Goal: Task Accomplishment & Management: Complete application form

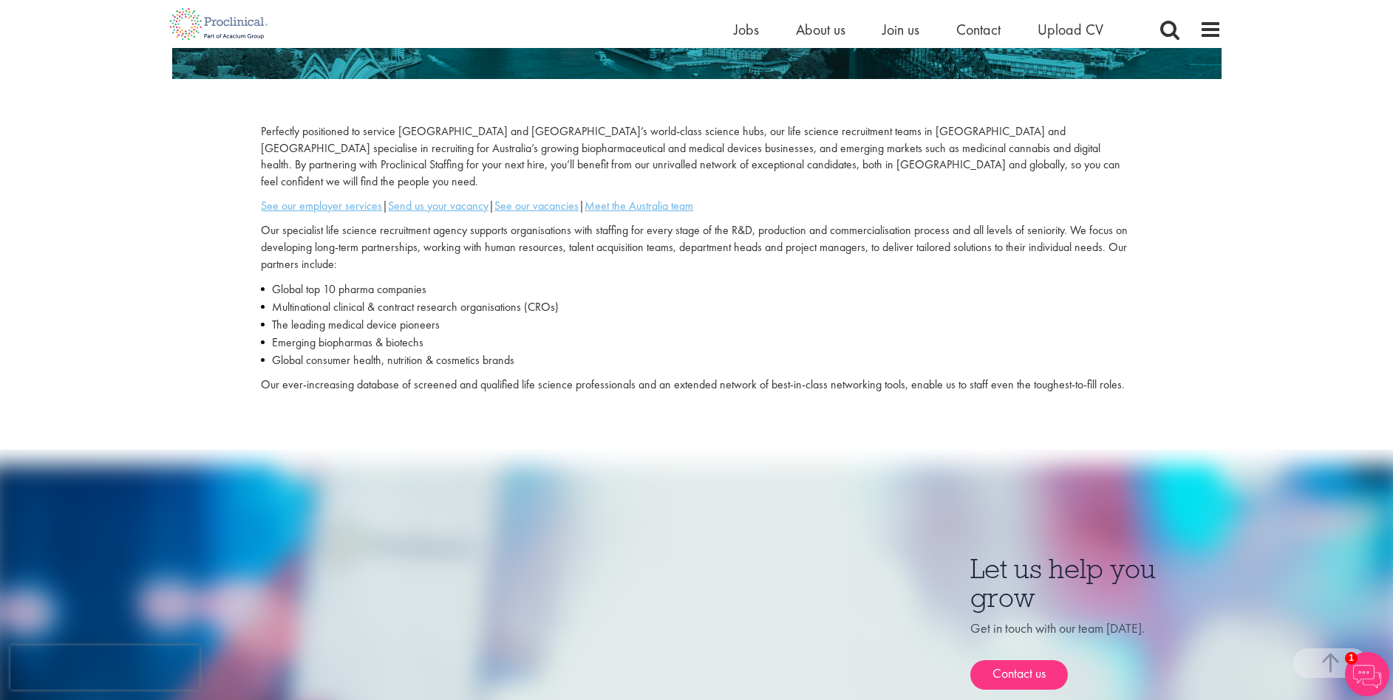
scroll to position [395, 0]
click at [984, 30] on span "Contact" at bounding box center [978, 29] width 44 height 19
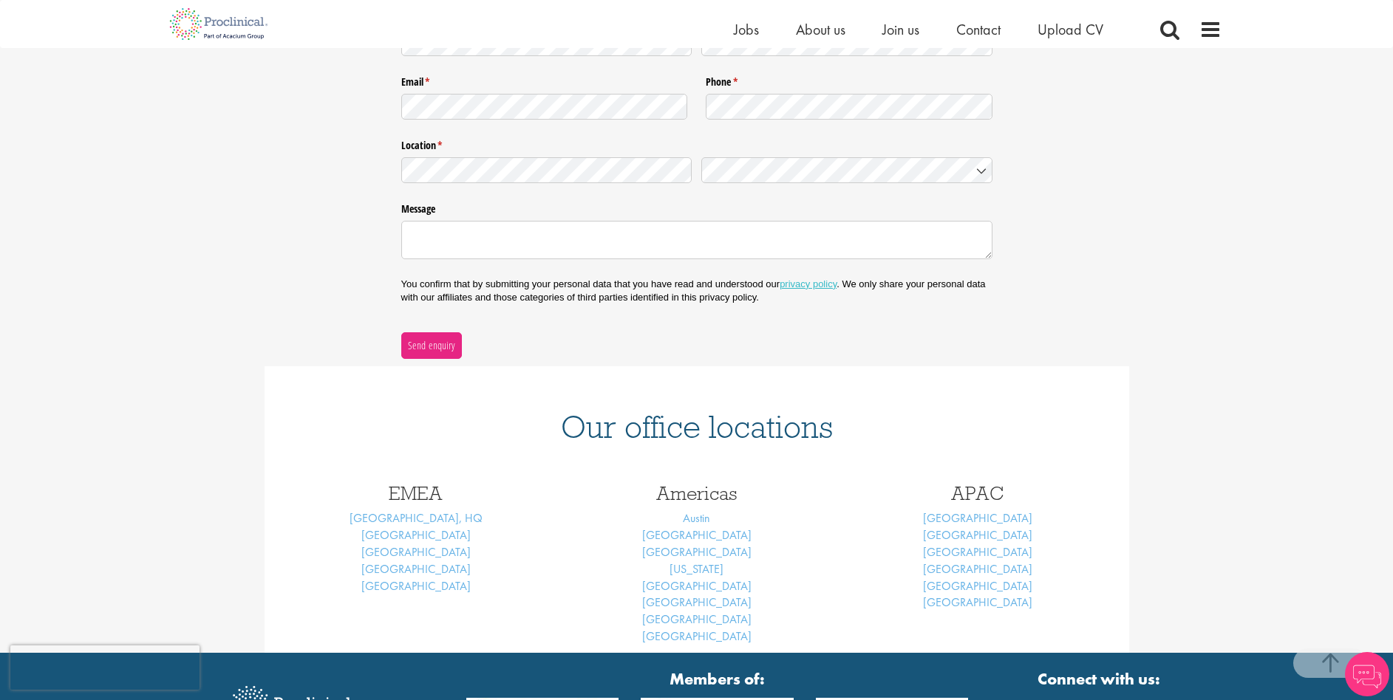
scroll to position [446, 0]
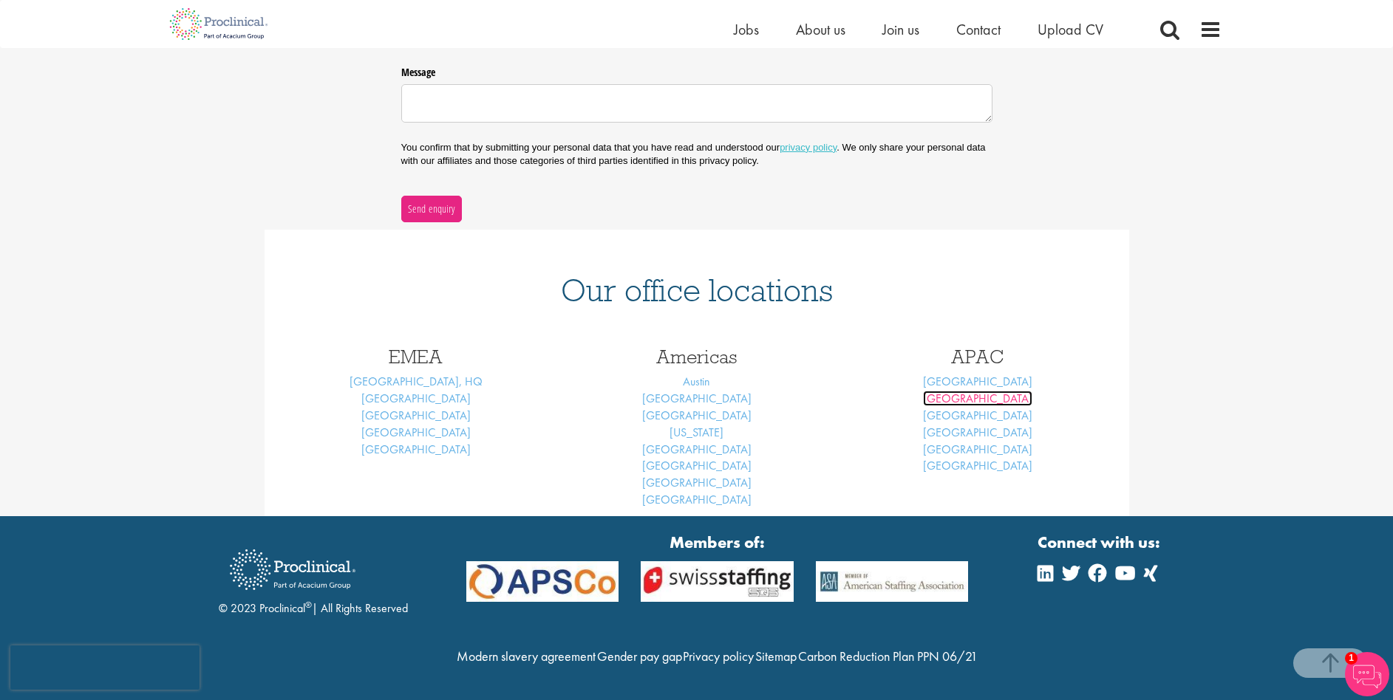
click at [981, 391] on link "Melbourne" at bounding box center [977, 399] width 109 height 16
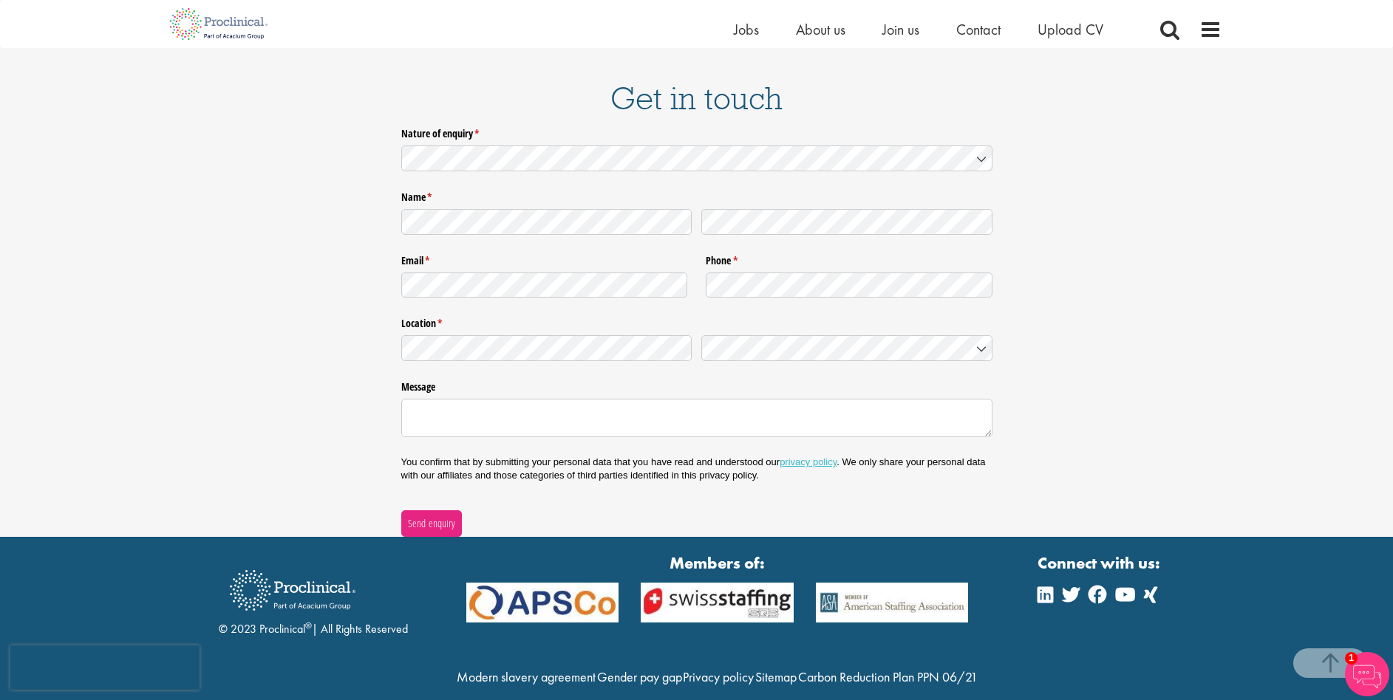
scroll to position [2026, 0]
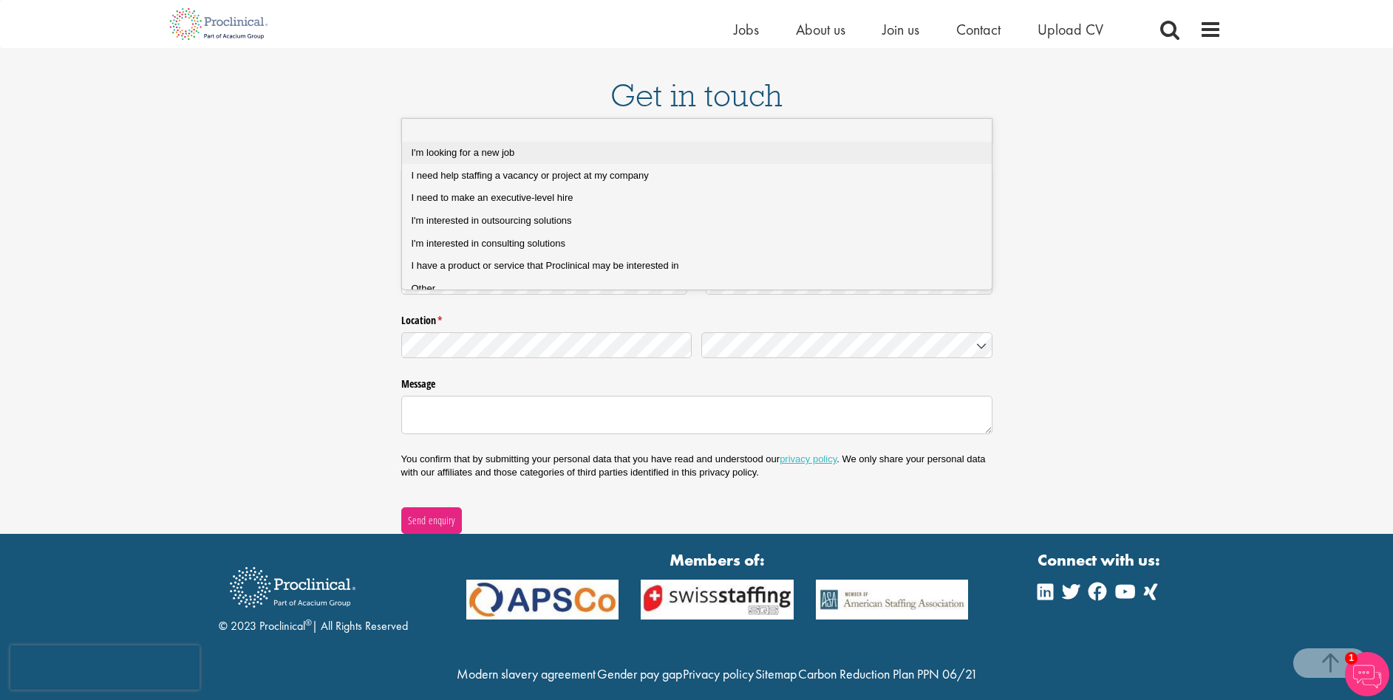
click at [480, 151] on span "I'm looking for a new job" at bounding box center [463, 152] width 103 height 11
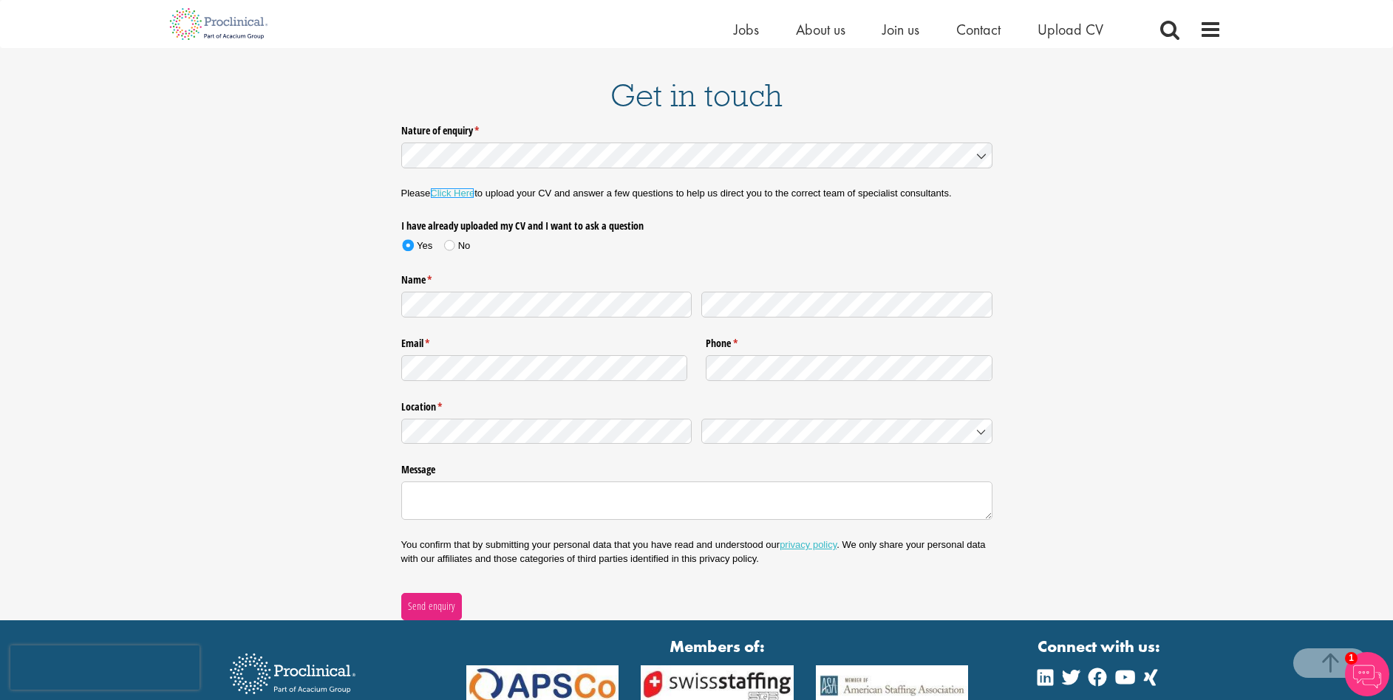
click at [459, 188] on link "Click Here" at bounding box center [452, 193] width 44 height 11
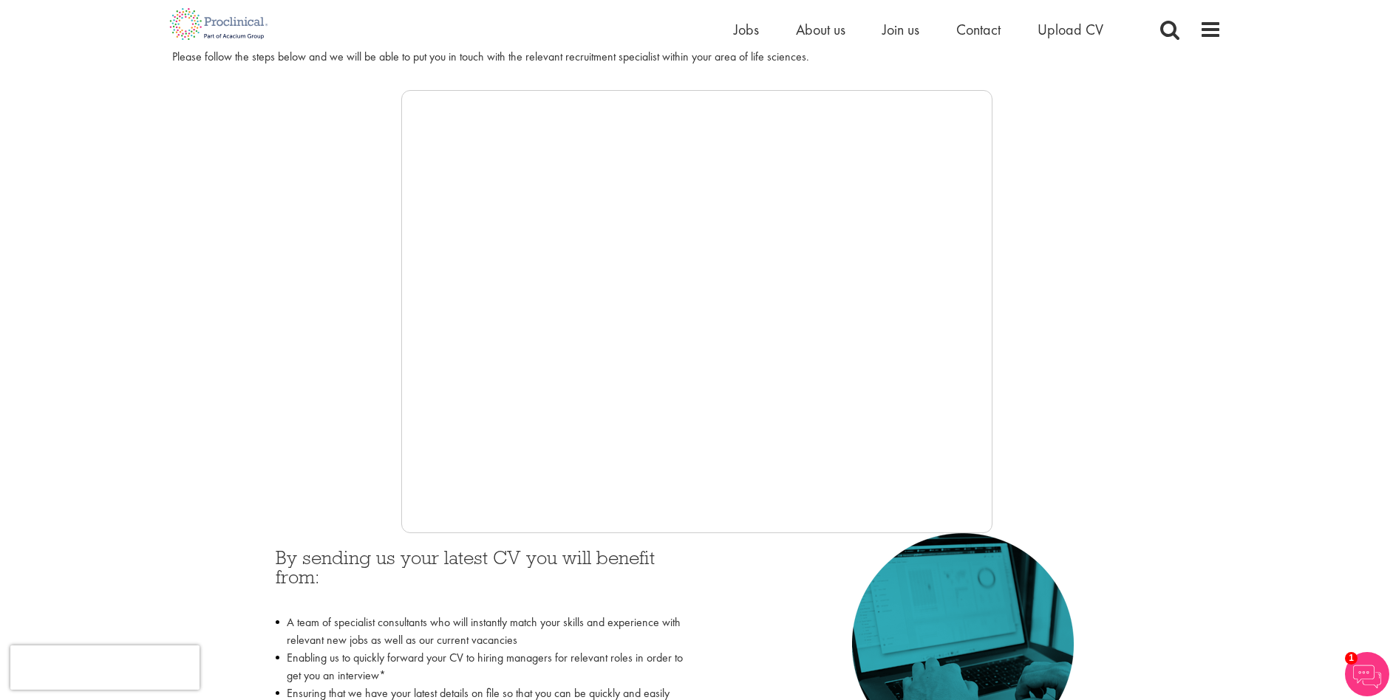
scroll to position [129, 0]
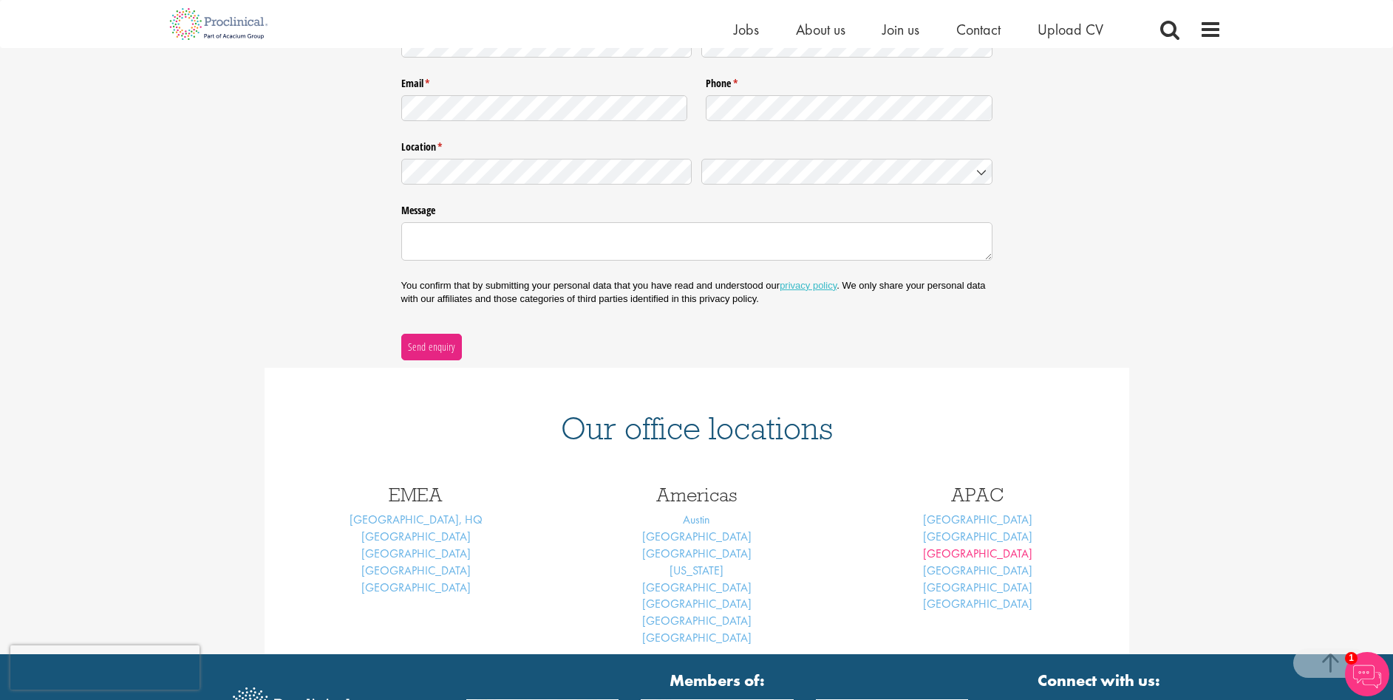
scroll to position [318, 0]
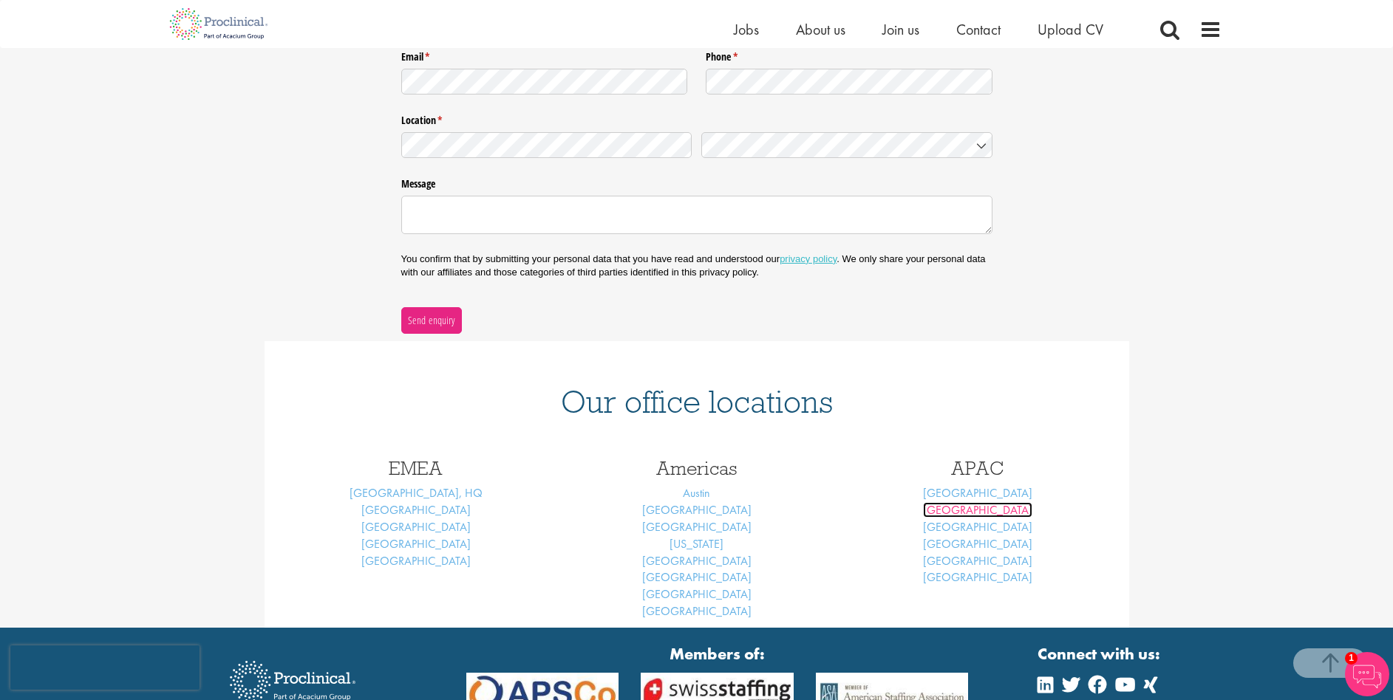
click at [974, 511] on link "[GEOGRAPHIC_DATA]" at bounding box center [977, 510] width 109 height 16
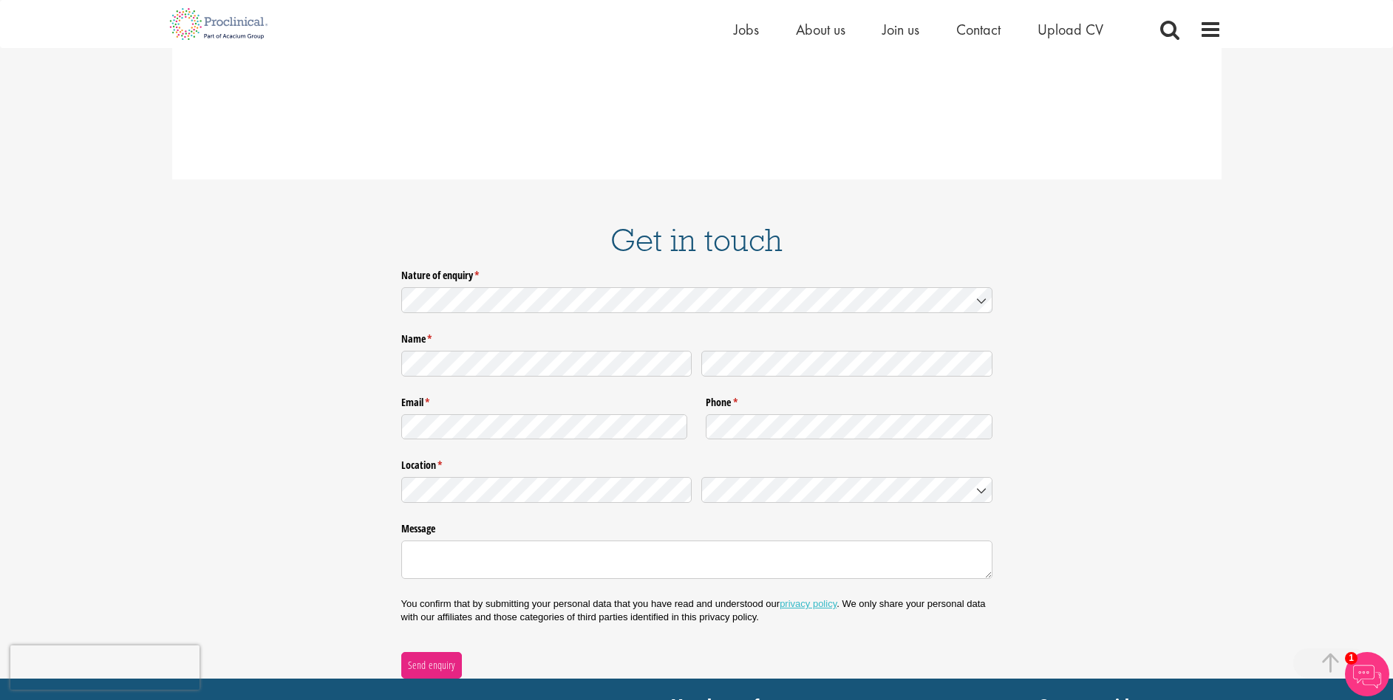
scroll to position [1886, 0]
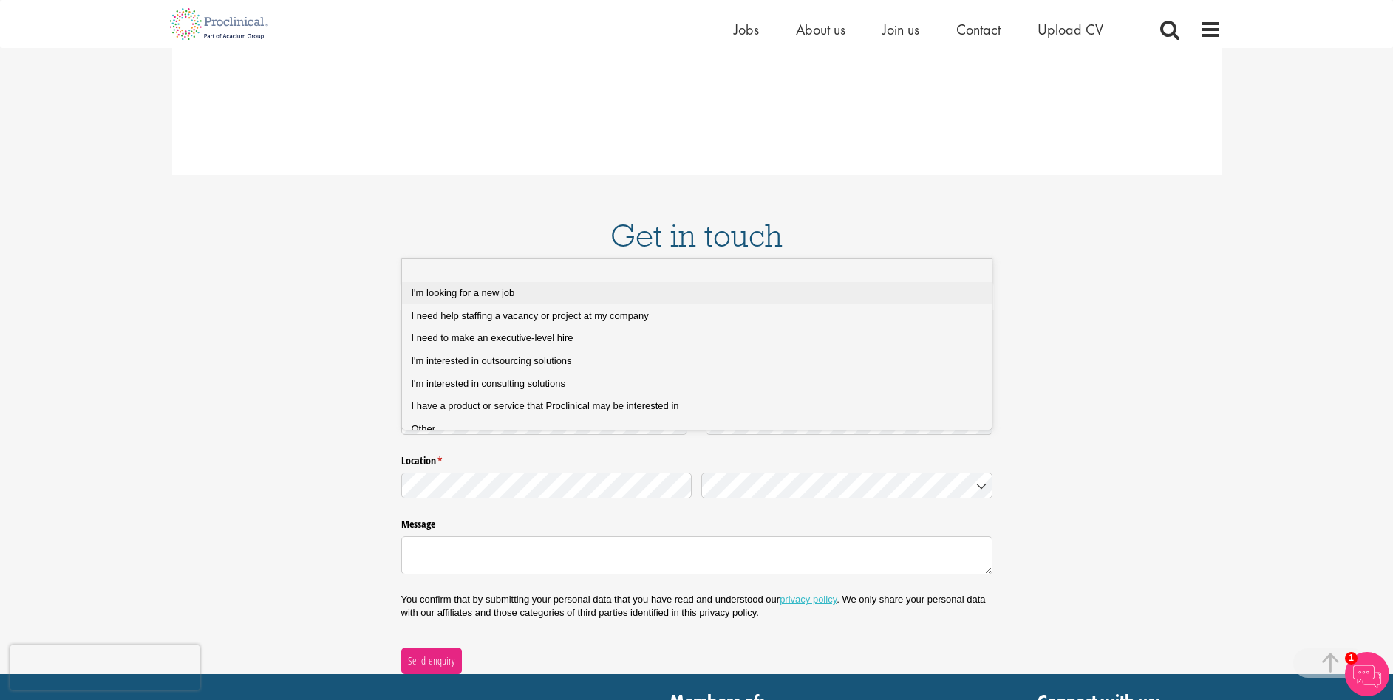
click at [478, 294] on span "I'm looking for a new job" at bounding box center [463, 292] width 103 height 11
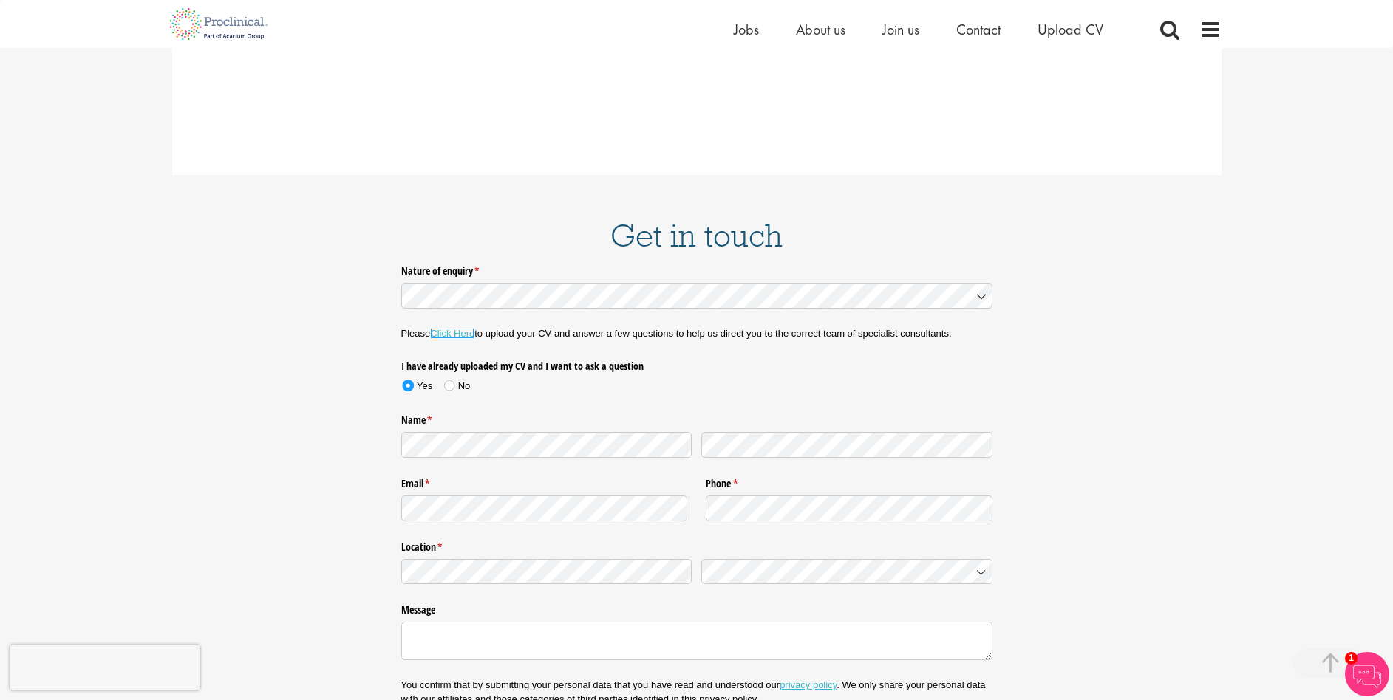
click at [466, 328] on link "Click Here" at bounding box center [452, 333] width 44 height 11
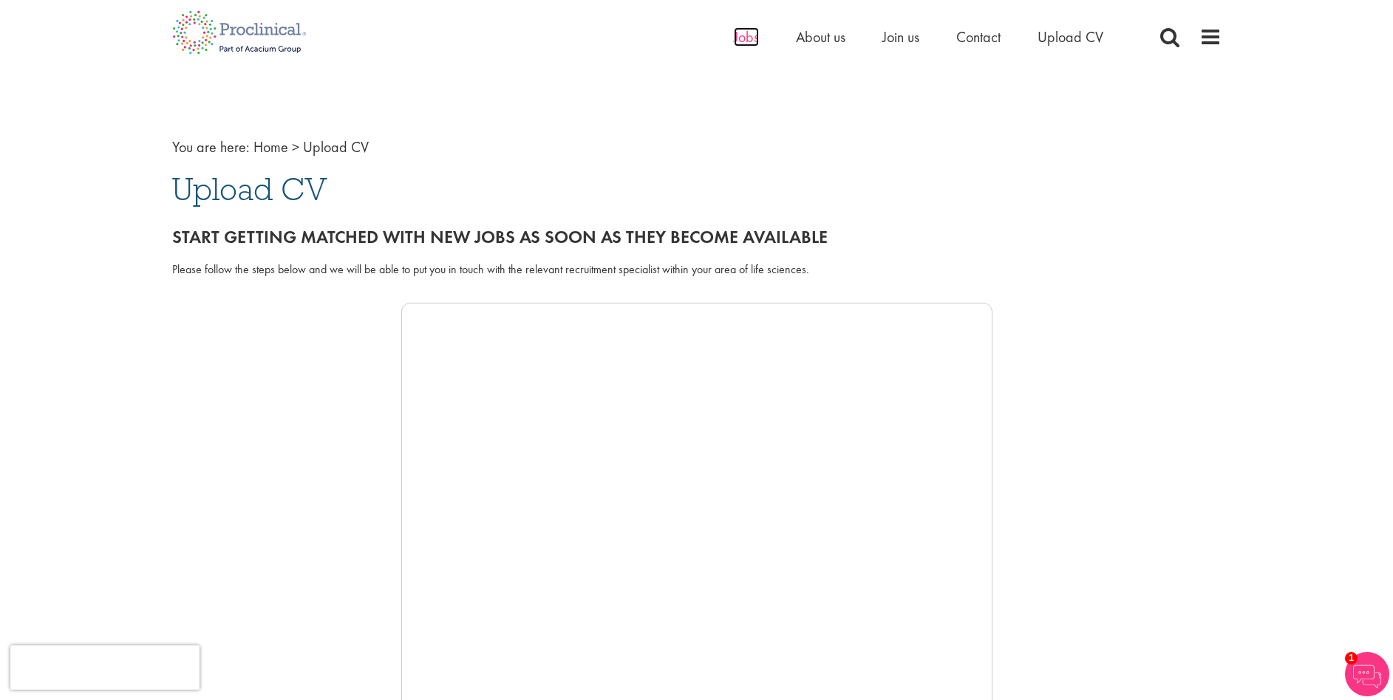
click at [749, 35] on span "Jobs" at bounding box center [746, 36] width 25 height 19
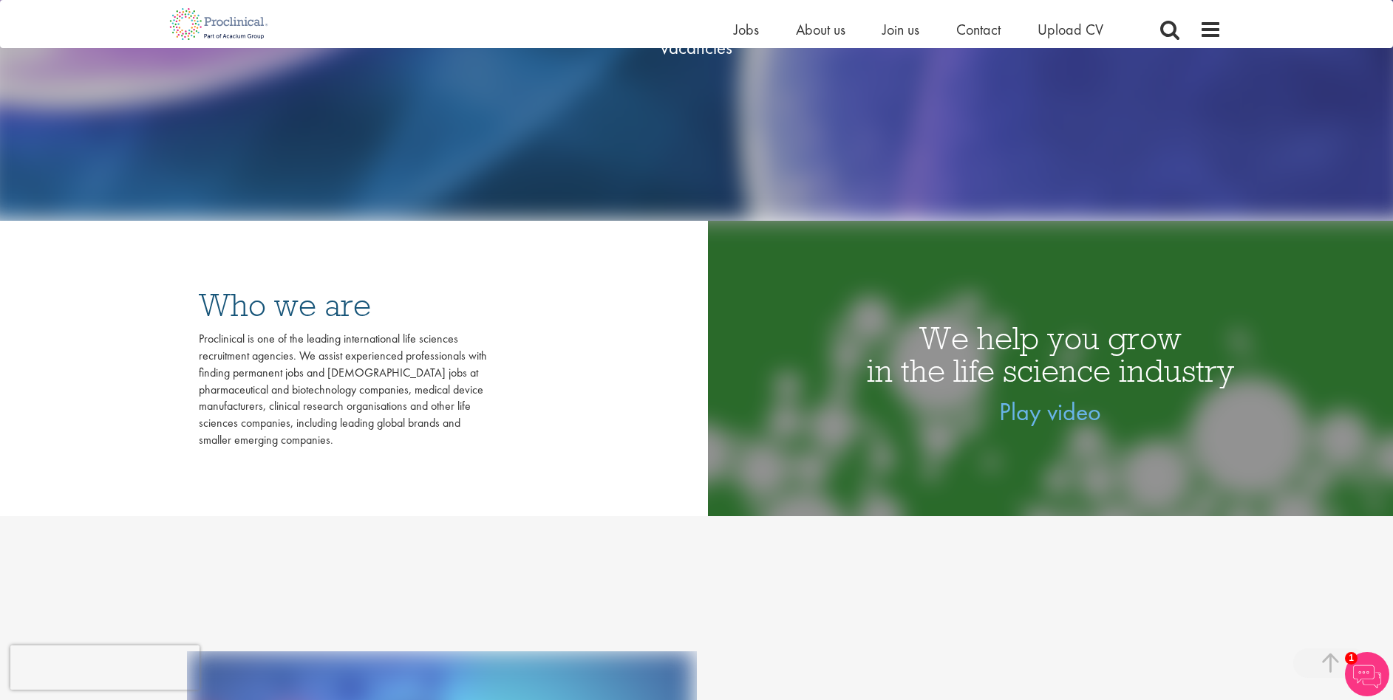
scroll to position [224, 0]
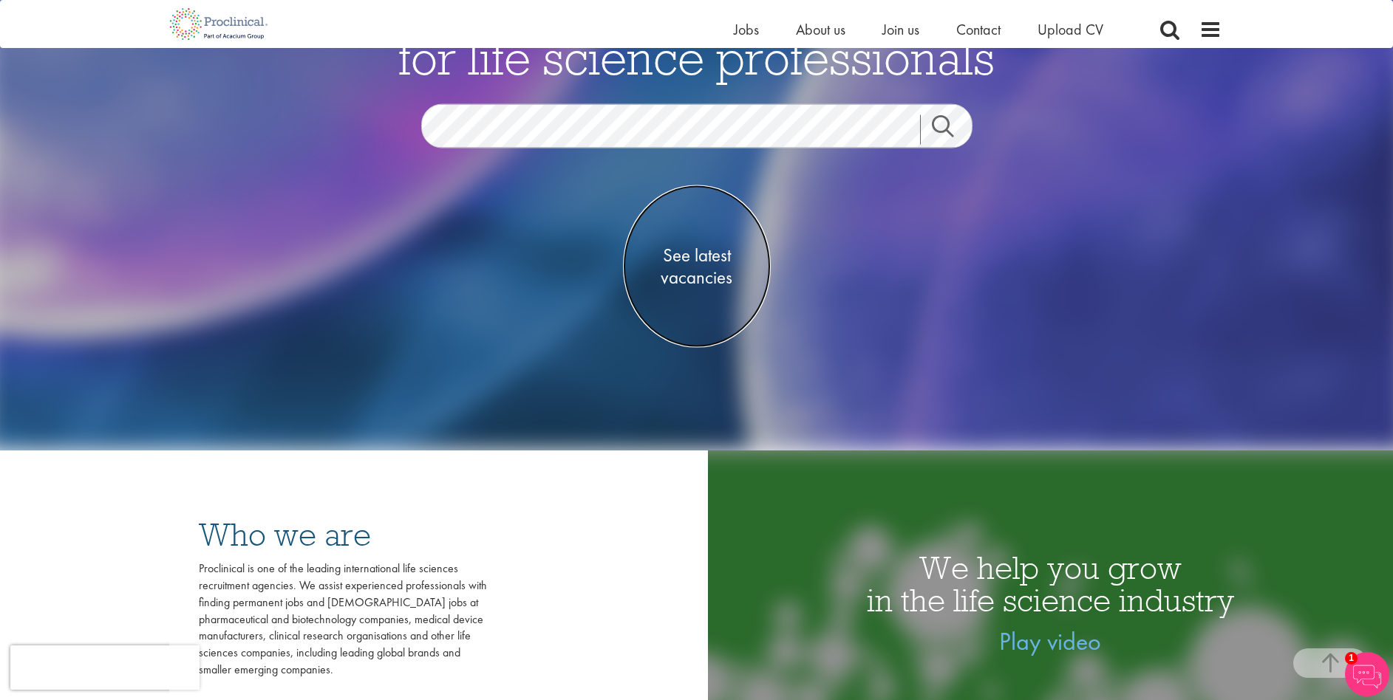
click at [695, 276] on span "See latest vacancies" at bounding box center [697, 267] width 148 height 44
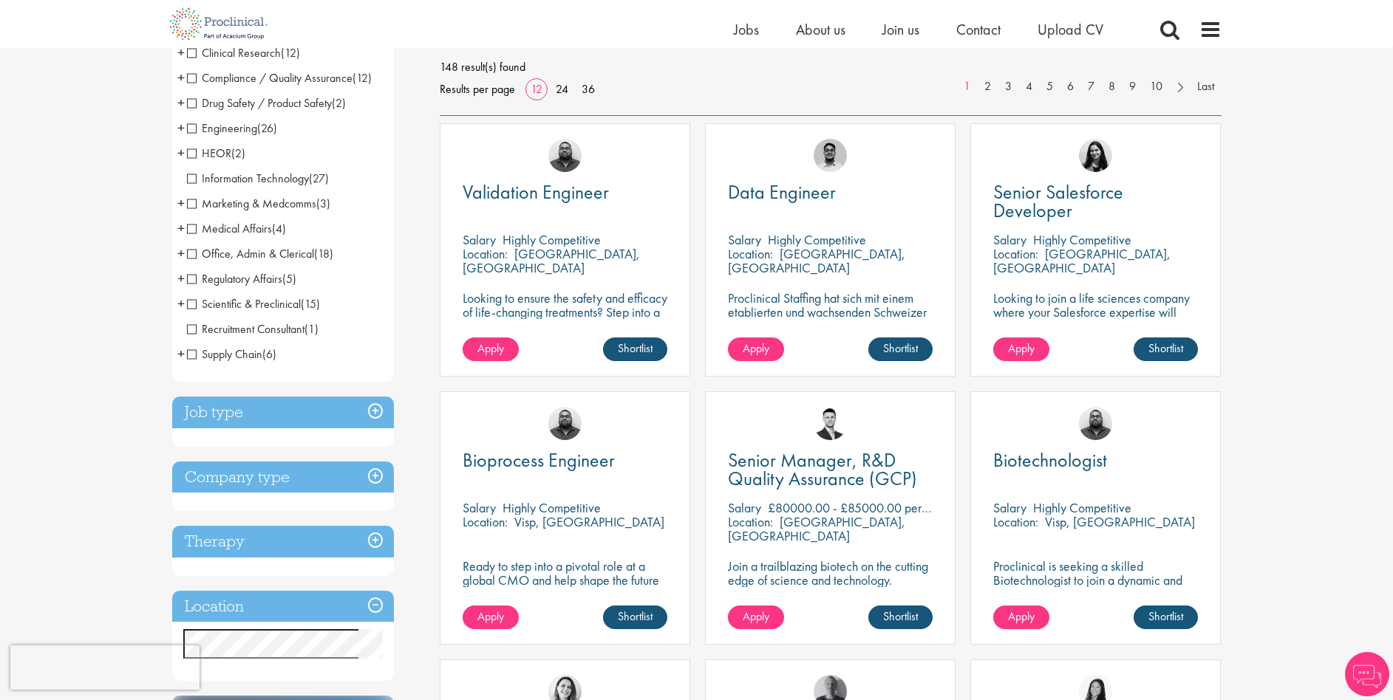
scroll to position [294, 0]
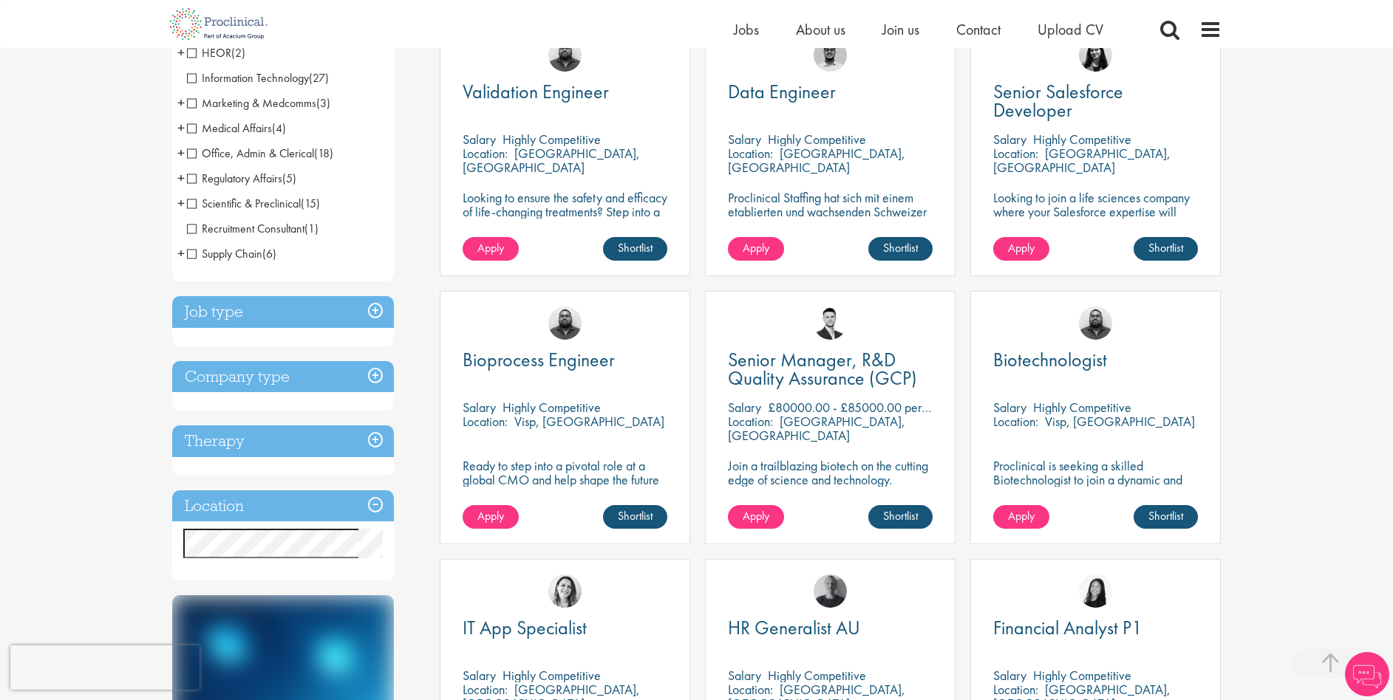
scroll to position [337, 0]
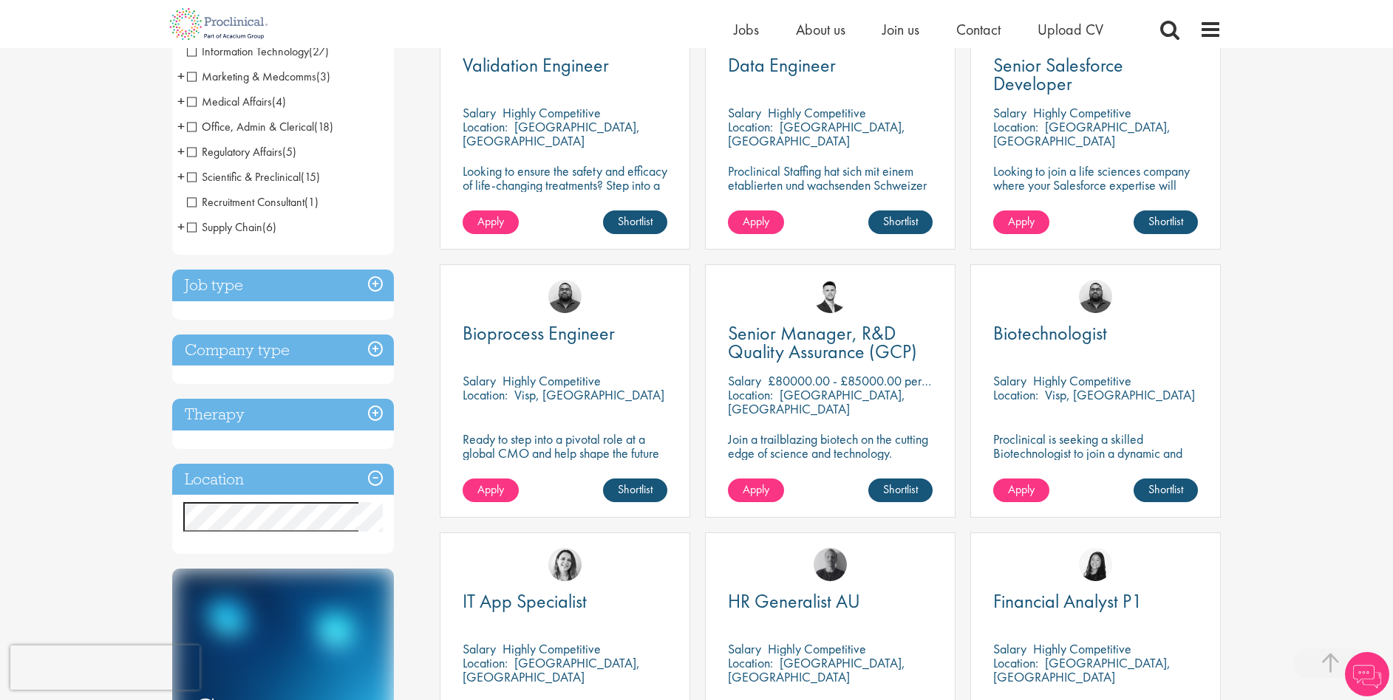
click at [313, 488] on h3 "Location" at bounding box center [283, 480] width 222 height 32
click at [375, 483] on h3 "Location" at bounding box center [283, 480] width 222 height 32
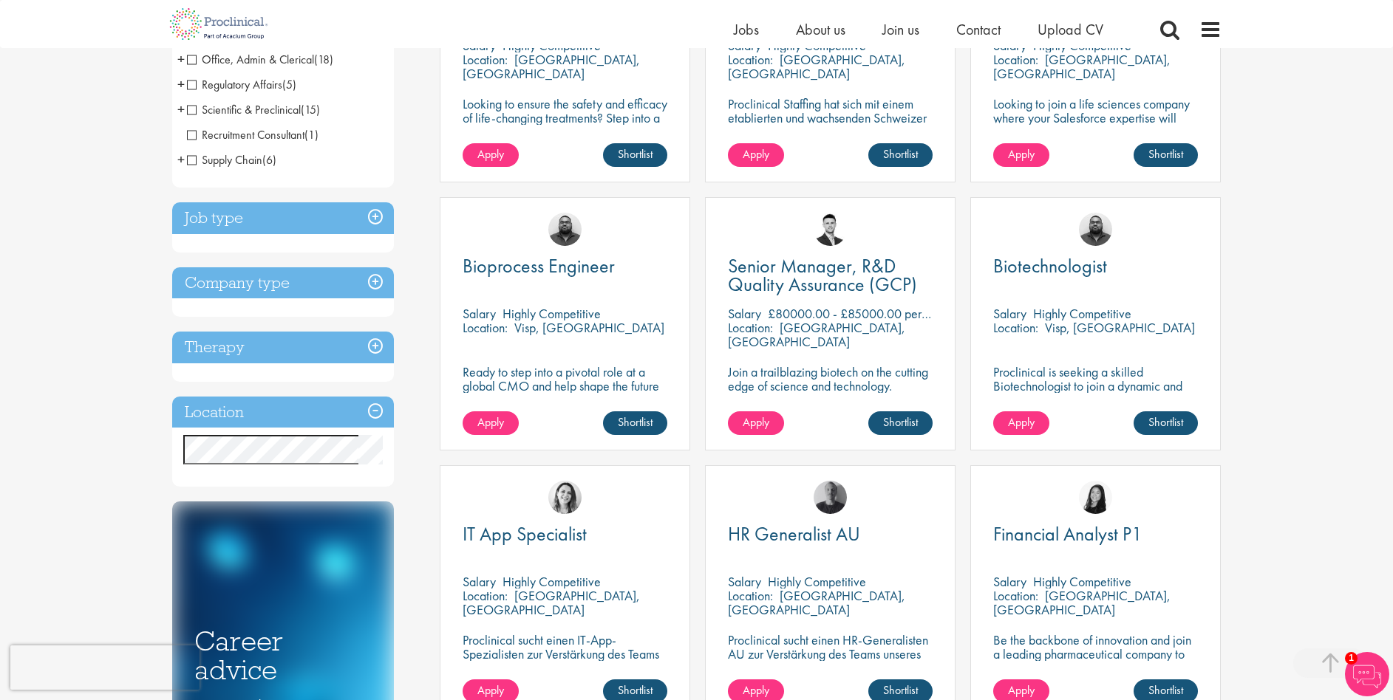
scroll to position [407, 0]
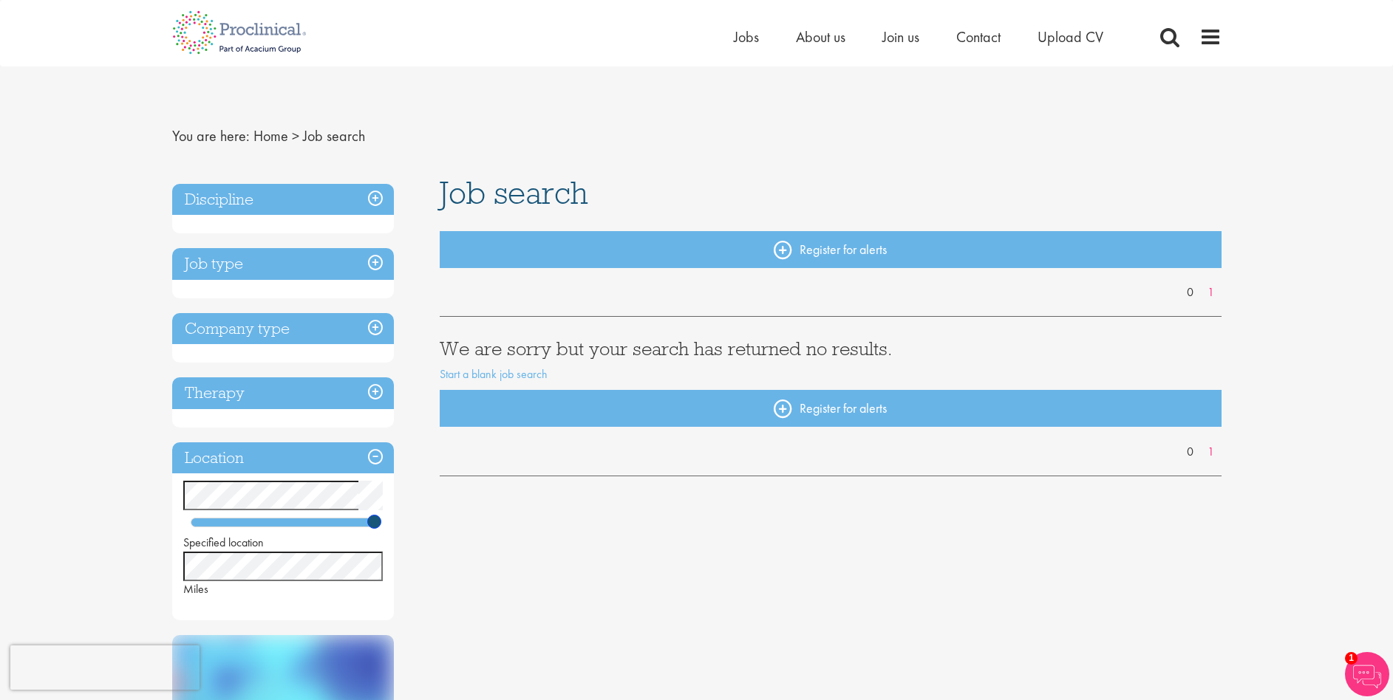
drag, startPoint x: 226, startPoint y: 525, endPoint x: 414, endPoint y: 545, distance: 188.7
click at [414, 544] on div "Discipline Job type Company type Therapy Location Specified location Miles Low …" at bounding box center [295, 599] width 268 height 845
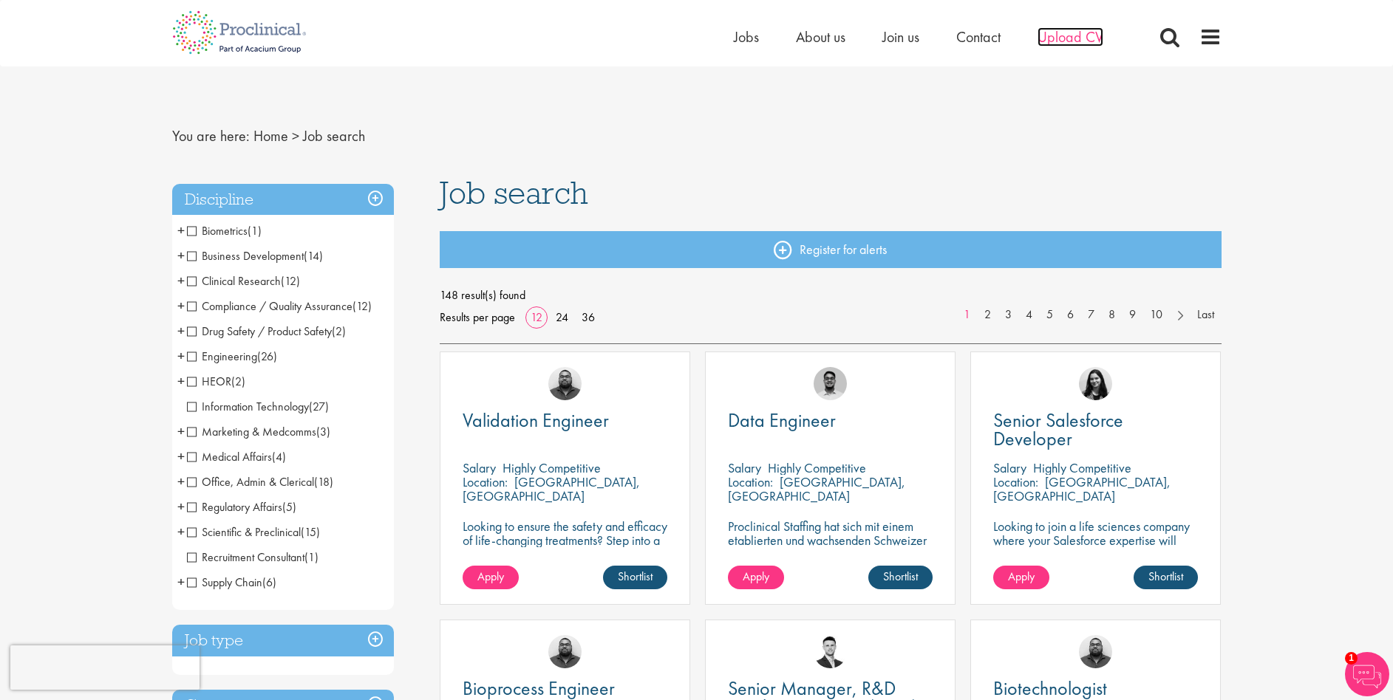
click at [1051, 30] on span "Upload CV" at bounding box center [1070, 36] width 66 height 19
